Goal: Navigation & Orientation: Find specific page/section

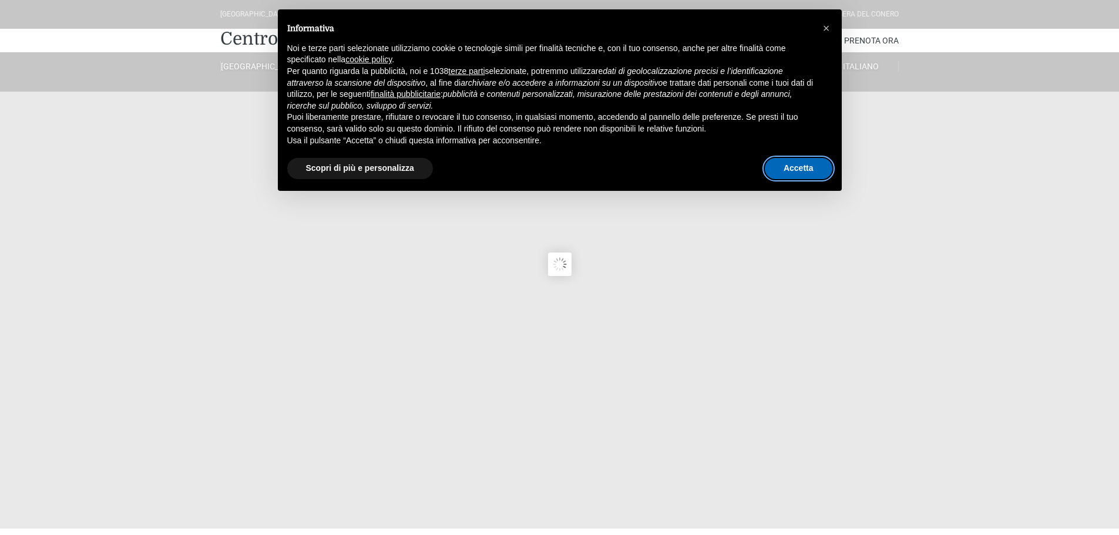
click at [787, 170] on button "Accetta" at bounding box center [799, 168] width 68 height 21
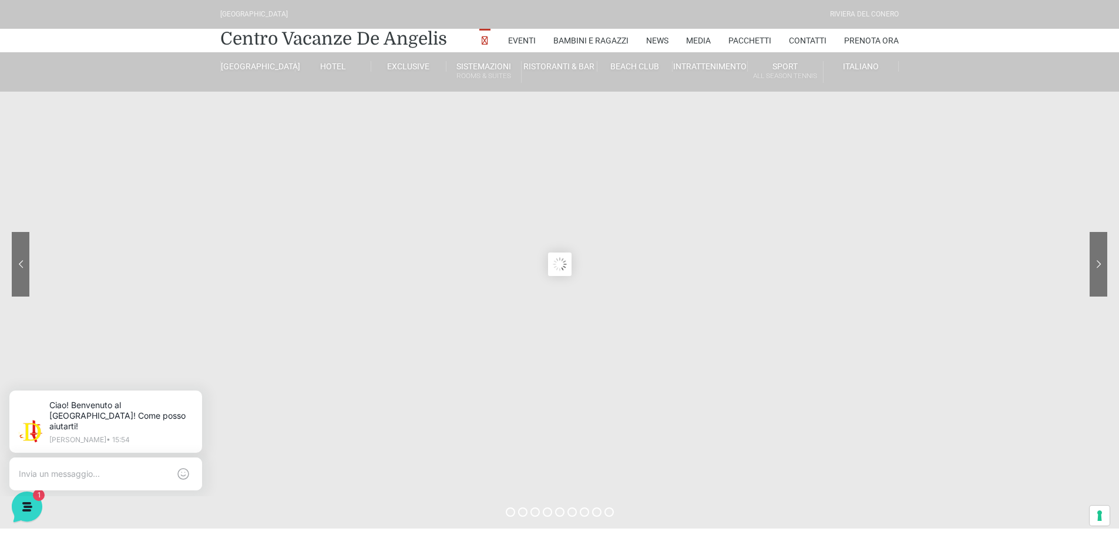
click at [565, 262] on sr7-module at bounding box center [559, 264] width 1119 height 529
click at [872, 38] on link "Prenota Ora" at bounding box center [871, 41] width 55 height 24
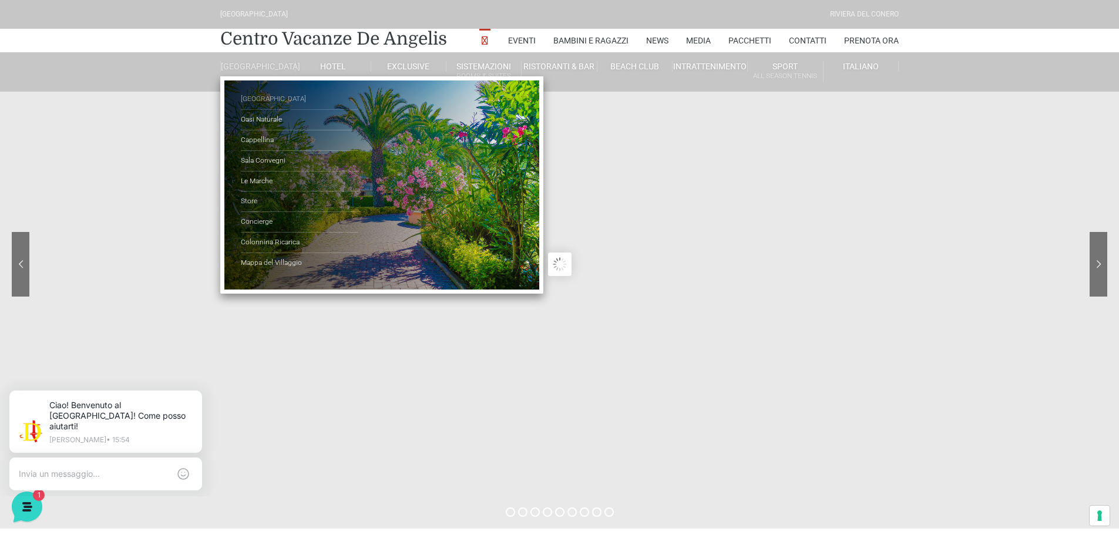
click at [254, 109] on link "[GEOGRAPHIC_DATA]" at bounding box center [300, 99] width 118 height 21
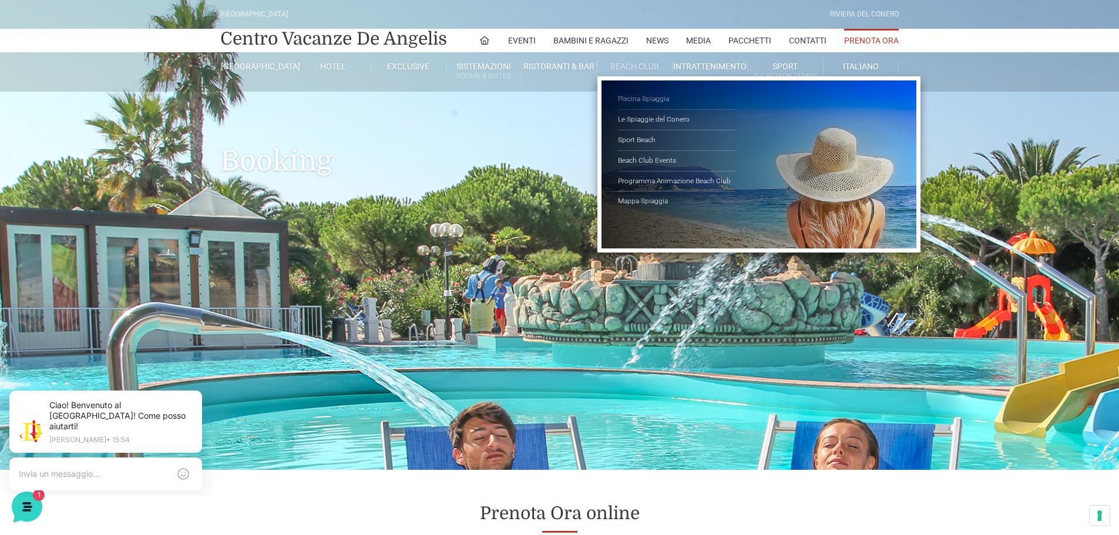
click at [645, 96] on link "Piscina Spiaggia" at bounding box center [677, 99] width 118 height 21
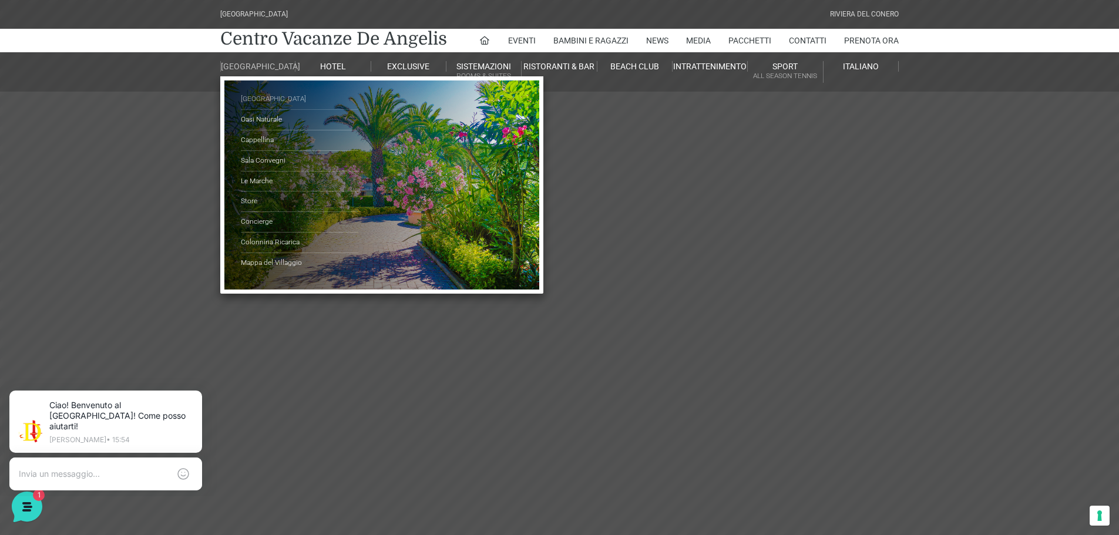
click at [256, 107] on link "[GEOGRAPHIC_DATA]" at bounding box center [300, 99] width 118 height 21
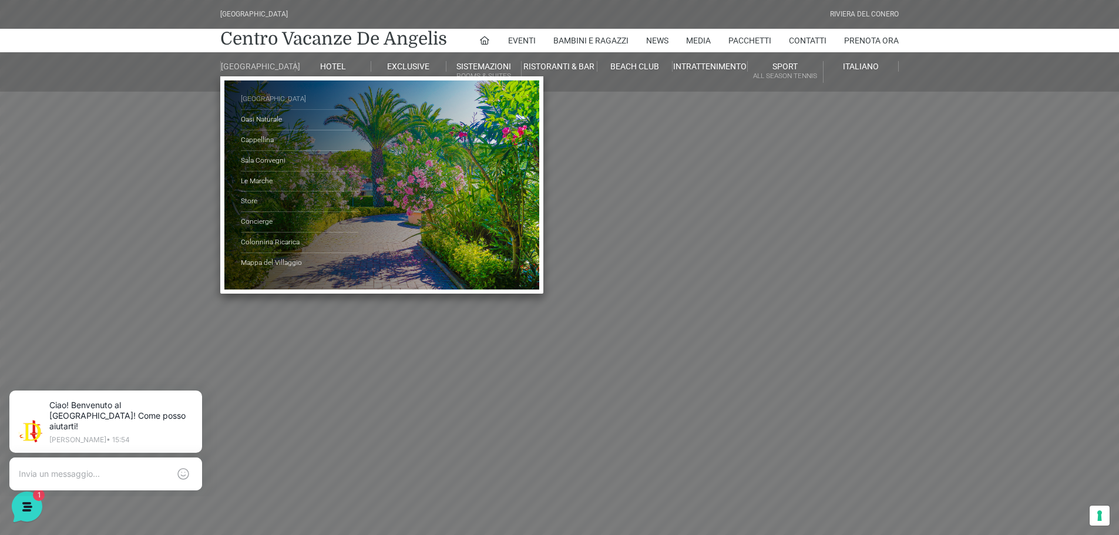
click at [254, 105] on link "[GEOGRAPHIC_DATA]" at bounding box center [300, 99] width 118 height 21
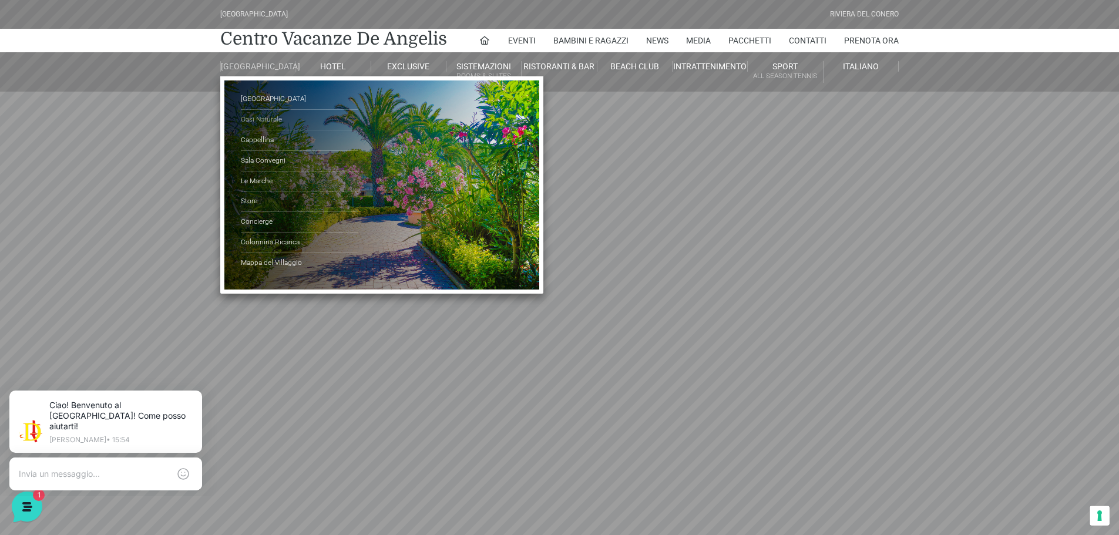
click at [252, 124] on link "Oasi Naturale" at bounding box center [300, 120] width 118 height 21
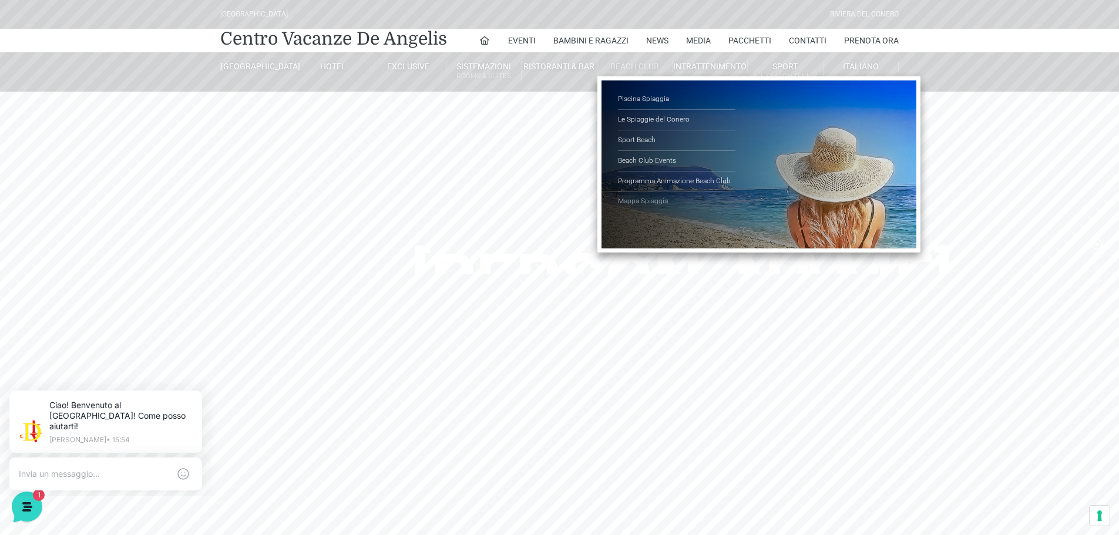
click at [647, 200] on link "Mappa Spiaggia" at bounding box center [677, 202] width 118 height 20
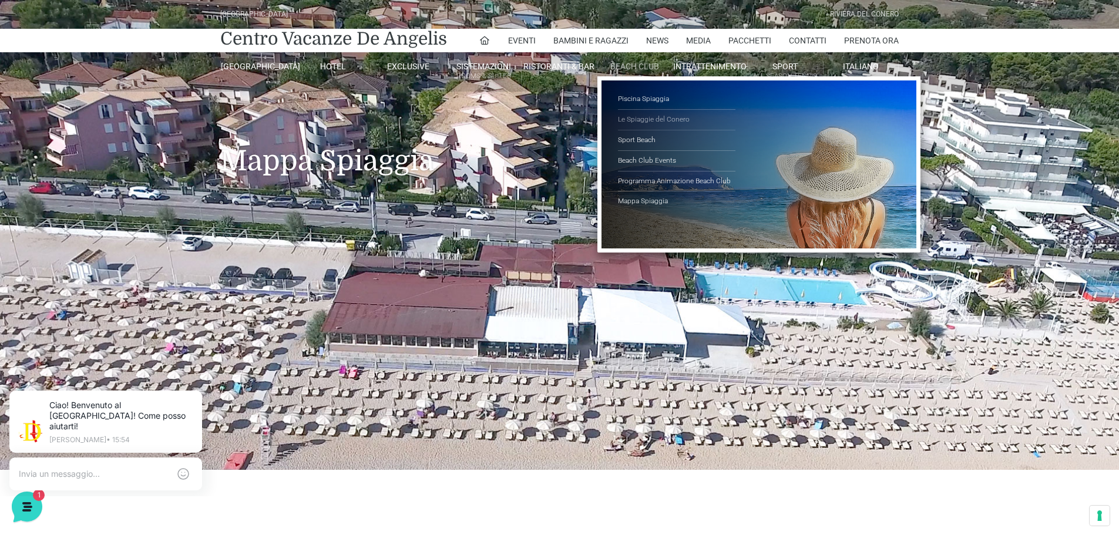
click at [649, 115] on link "Le Spiaggie del Conero" at bounding box center [677, 120] width 118 height 21
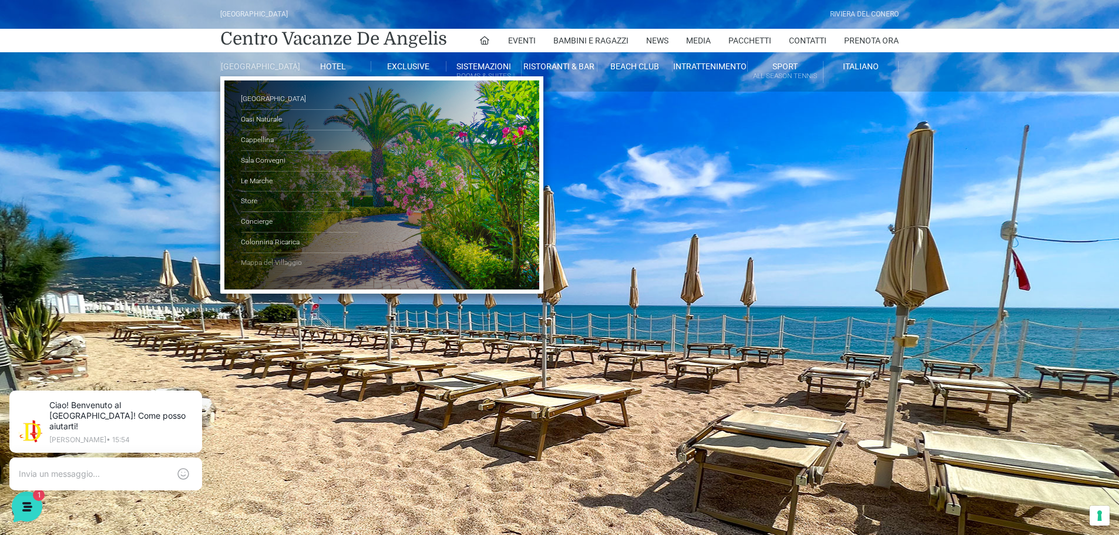
click at [261, 266] on link "Mappa del Villaggio" at bounding box center [300, 263] width 118 height 20
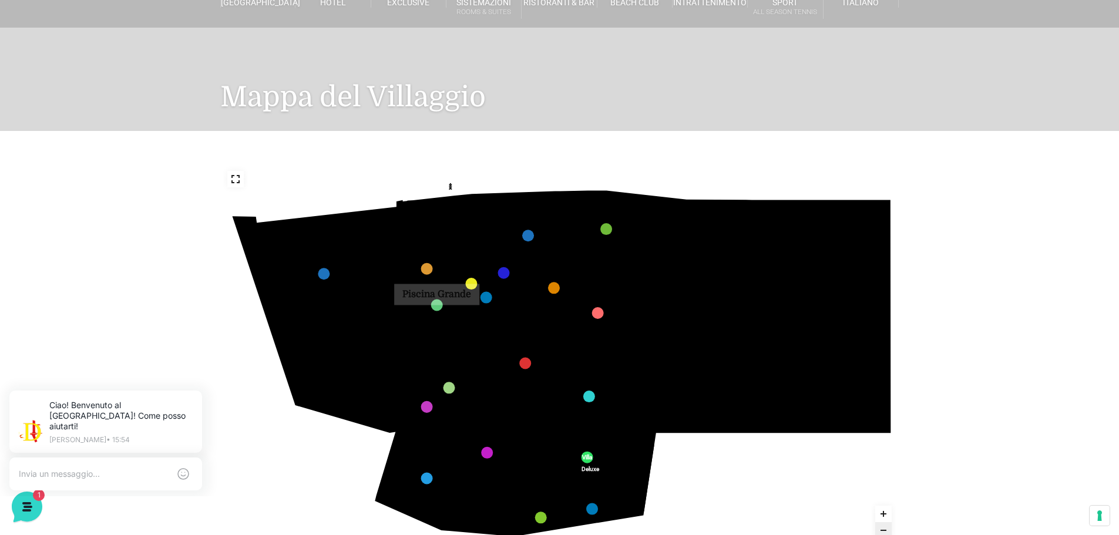
scroll to position [176, 0]
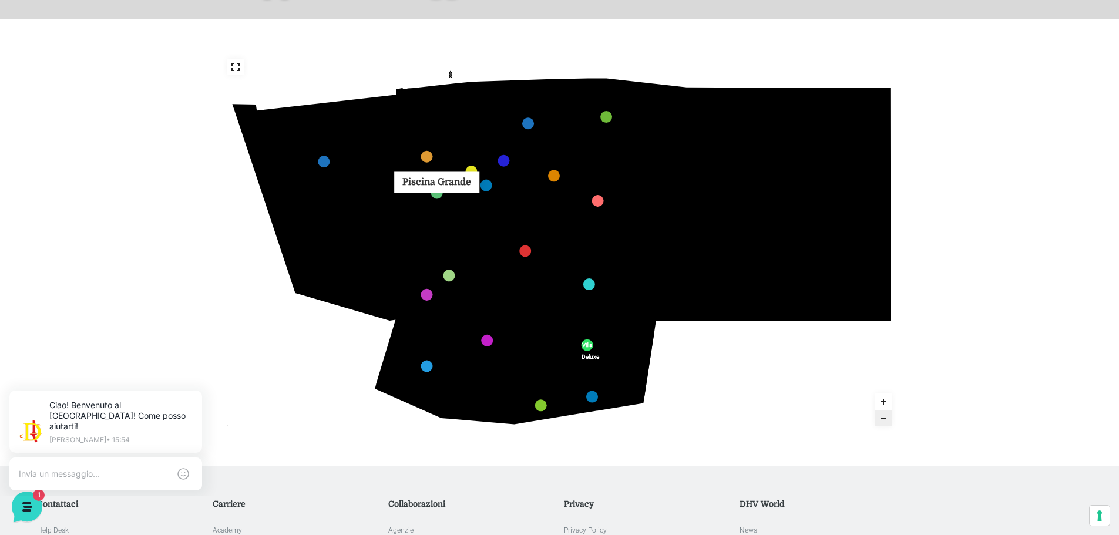
click at [435, 195] on link "Piscina Grande marker" at bounding box center [437, 193] width 12 height 12
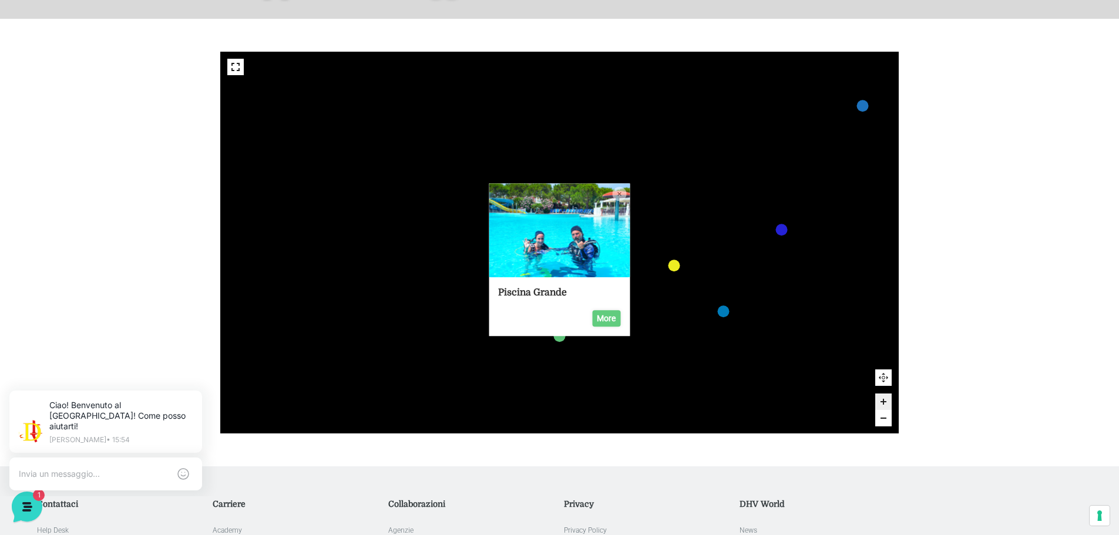
click at [531, 214] on img at bounding box center [559, 231] width 141 height 94
